Goal: Check status: Check status

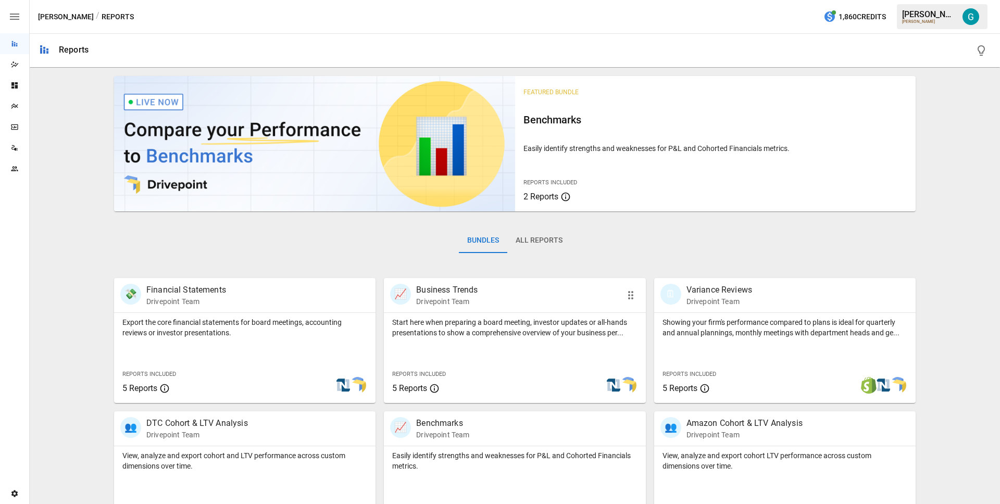
scroll to position [170, 0]
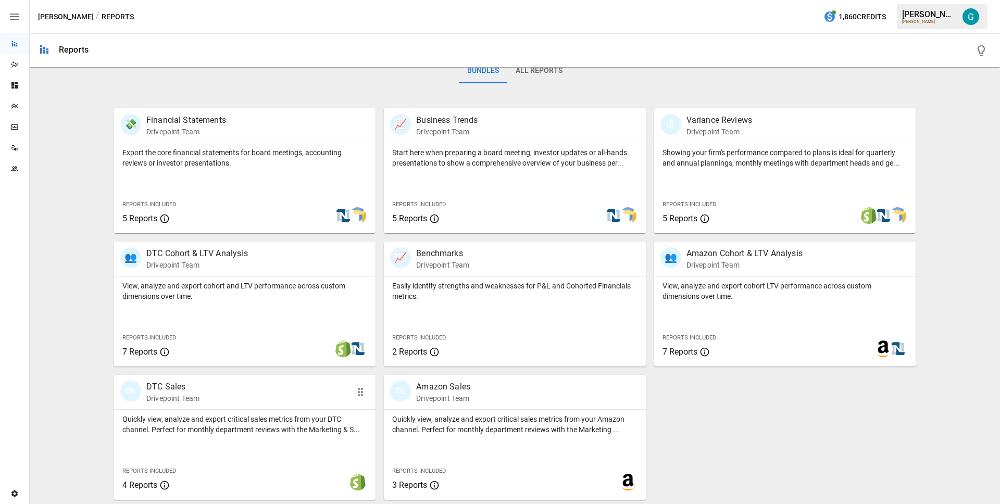
click at [273, 405] on div "🛍 DTC Sales Drivepoint Team" at bounding box center [244, 392] width 261 height 34
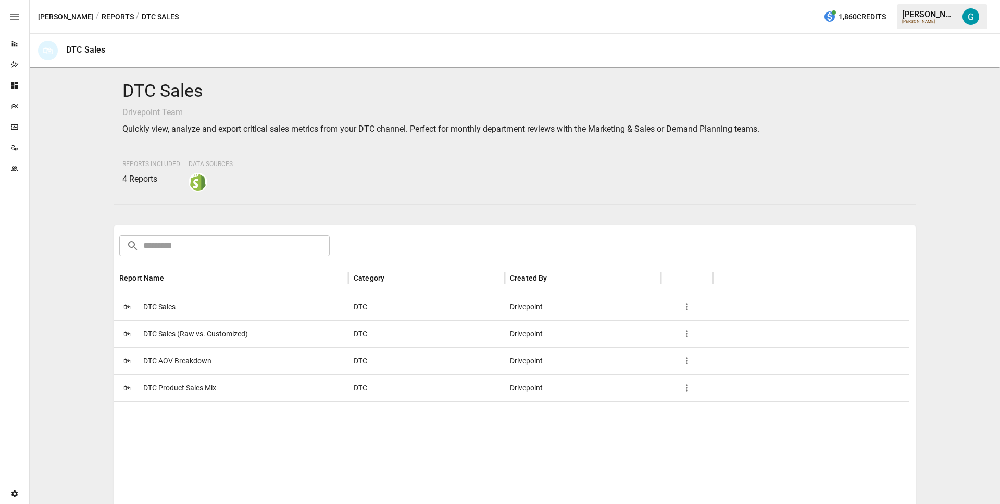
click at [202, 309] on div "🛍 DTC Sales" at bounding box center [231, 306] width 234 height 27
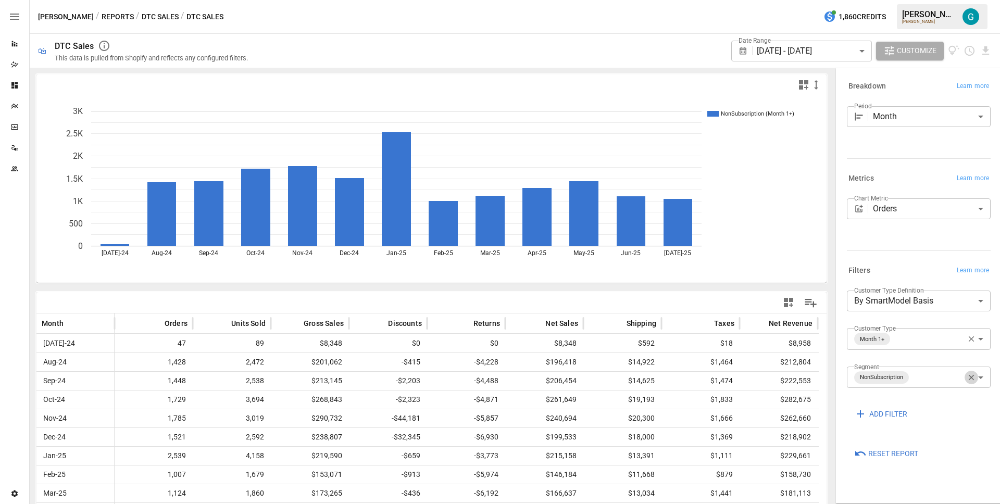
click at [973, 376] on icon "button" at bounding box center [971, 377] width 9 height 9
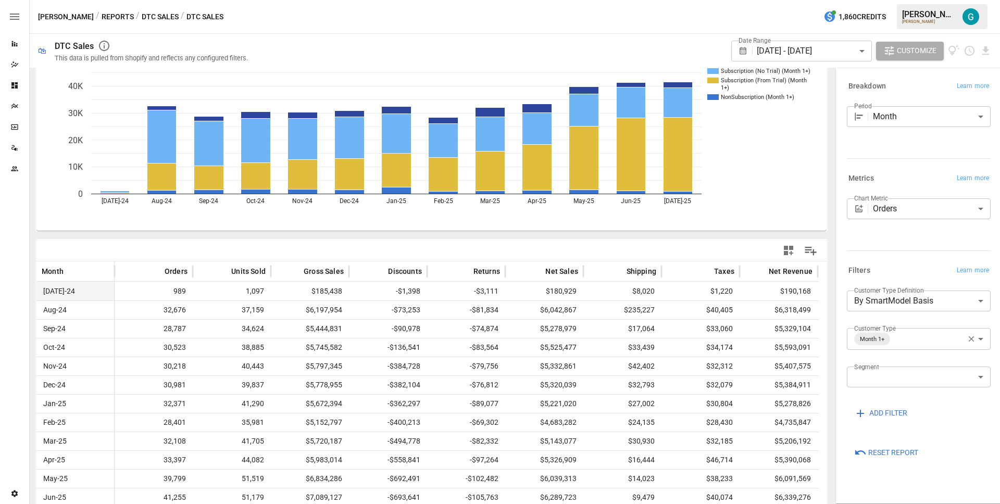
scroll to position [80, 0]
